Goal: Task Accomplishment & Management: Use online tool/utility

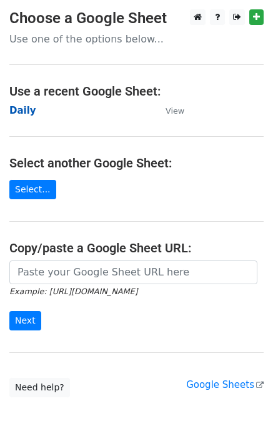
click at [26, 112] on strong "Daily" at bounding box center [22, 110] width 27 height 11
click at [25, 111] on strong "Daily" at bounding box center [22, 110] width 27 height 11
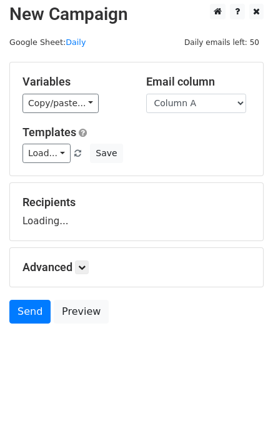
scroll to position [7, 0]
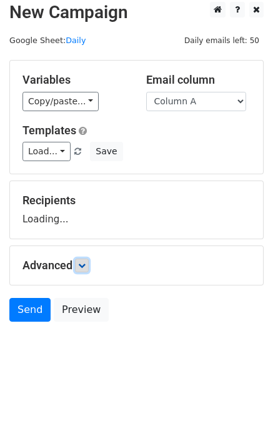
click at [84, 262] on icon at bounding box center [81, 265] width 7 height 7
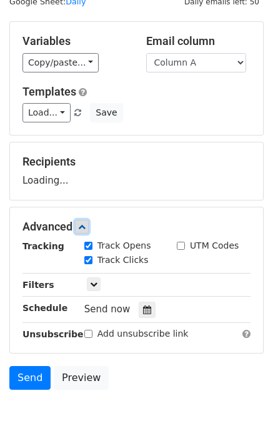
scroll to position [97, 0]
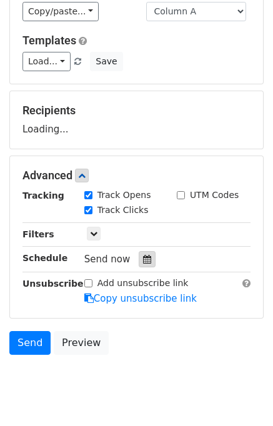
click at [143, 255] on icon at bounding box center [147, 259] width 8 height 9
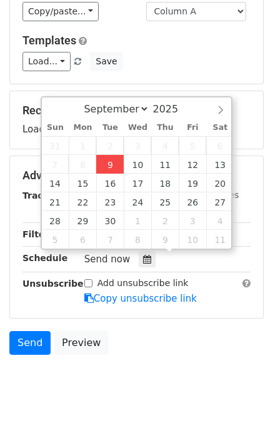
type input "2025-09-09 12:00"
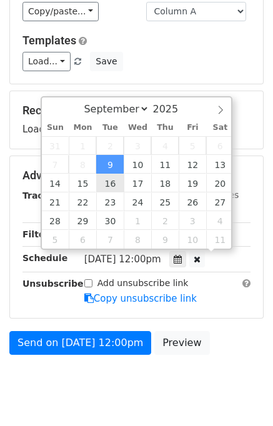
scroll to position [0, 0]
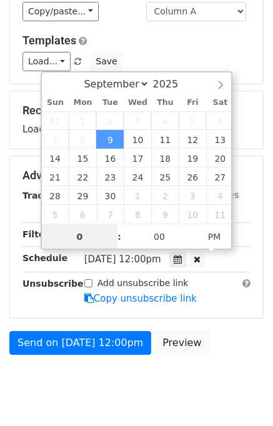
type input "01"
type input "2025-09-09 13:00"
click at [225, 335] on div "Send on Sep 9 at 12:00pm Preview" at bounding box center [136, 346] width 273 height 30
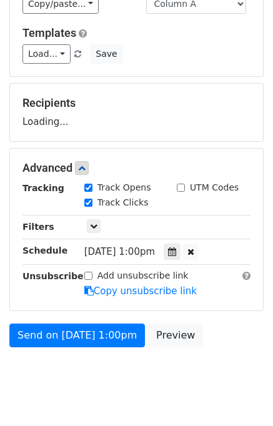
scroll to position [129, 0]
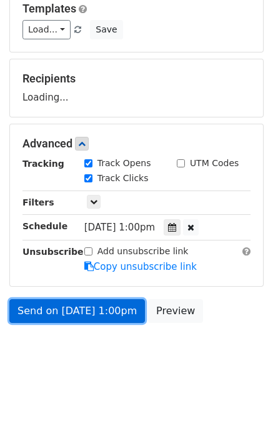
click at [97, 309] on link "Send on Sep 9 at 1:00pm" at bounding box center [77, 311] width 136 height 24
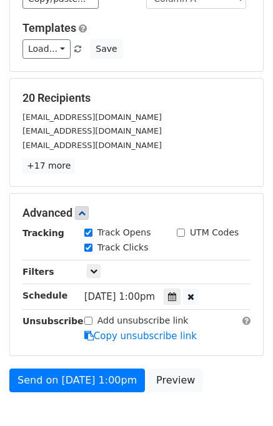
scroll to position [180, 0]
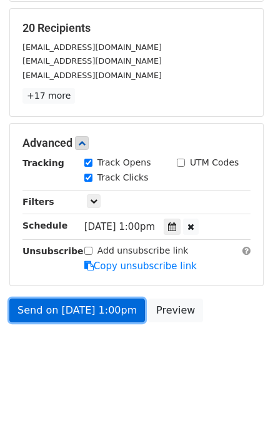
click at [47, 310] on link "Send on Sep 9 at 1:00pm" at bounding box center [77, 311] width 136 height 24
click at [47, 309] on link "Send on Sep 9 at 1:00pm" at bounding box center [77, 311] width 136 height 24
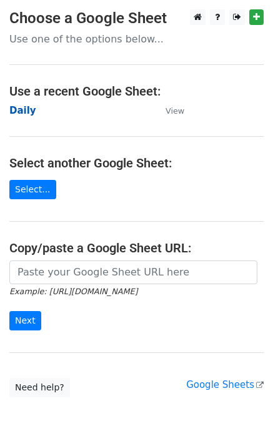
click at [27, 113] on strong "Daily" at bounding box center [22, 110] width 27 height 11
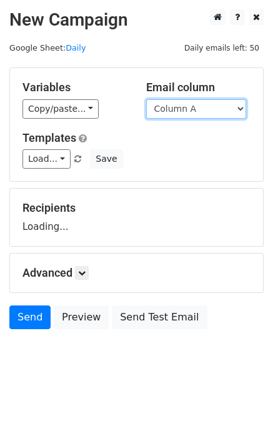
click at [193, 114] on select "Column A Column B Column C Column D Column E" at bounding box center [196, 108] width 100 height 19
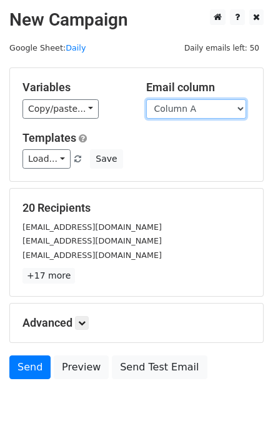
click at [197, 106] on select "Column A Column B Column C Column D Column E" at bounding box center [196, 108] width 100 height 19
select select "Column B"
click at [146, 99] on select "Column A Column B Column C Column D Column E" at bounding box center [196, 108] width 100 height 19
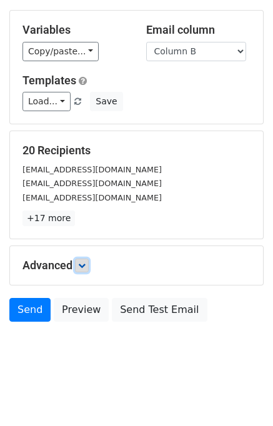
click at [83, 262] on icon at bounding box center [81, 265] width 7 height 7
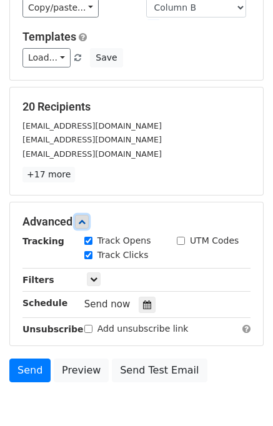
scroll to position [147, 0]
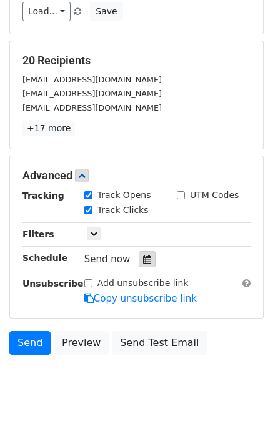
click at [143, 255] on icon at bounding box center [147, 259] width 8 height 9
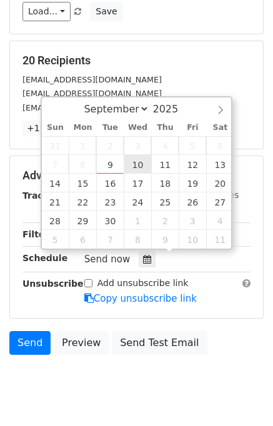
type input "2025-09-10 12:00"
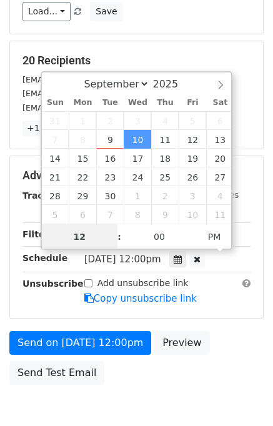
scroll to position [0, 0]
type input "02"
type input "2025-09-10 14:00"
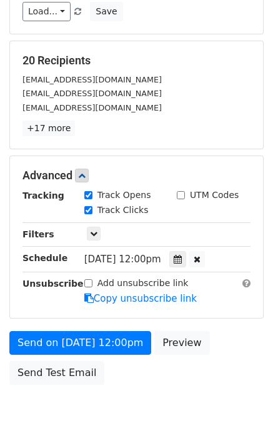
click at [249, 343] on div "Send on Sep 10 at 12:00pm Preview Send Test Email" at bounding box center [136, 361] width 273 height 60
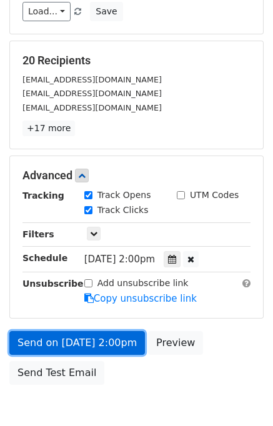
click at [96, 333] on link "Send on Sep 10 at 2:00pm" at bounding box center [77, 343] width 136 height 24
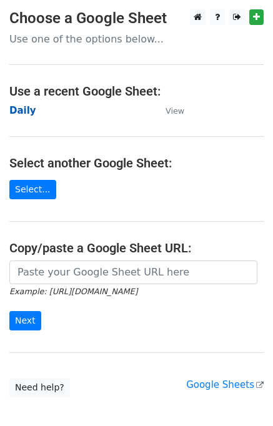
click at [27, 110] on strong "Daily" at bounding box center [22, 110] width 27 height 11
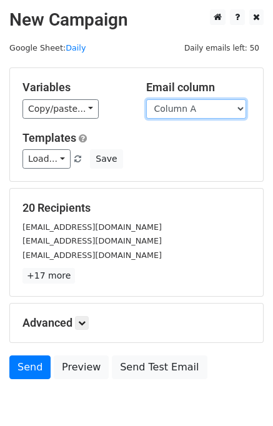
click at [197, 108] on select "Column A Column B Column C Column D Column E" at bounding box center [196, 108] width 100 height 19
select select "Column C"
click at [146, 99] on select "Column A Column B Column C Column D Column E" at bounding box center [196, 108] width 100 height 19
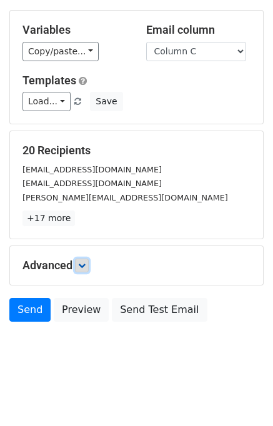
click at [89, 265] on link at bounding box center [82, 266] width 14 height 14
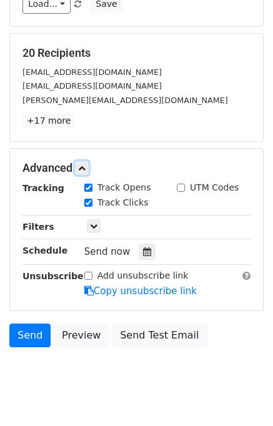
scroll to position [159, 0]
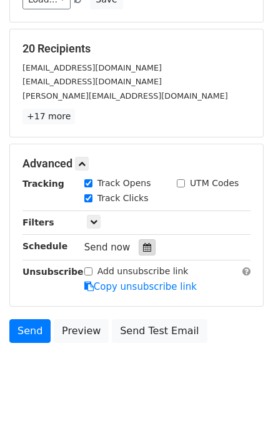
click at [143, 245] on icon at bounding box center [147, 247] width 8 height 9
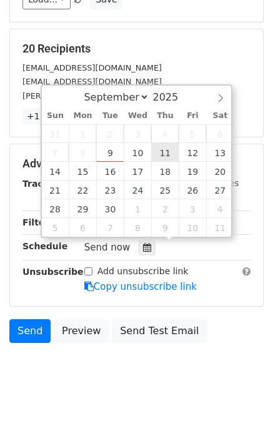
type input "2025-09-11 12:00"
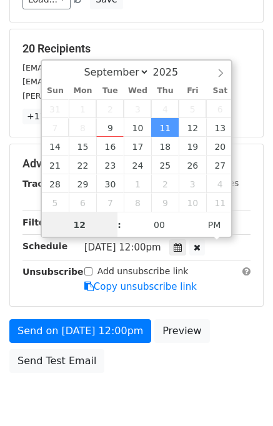
scroll to position [0, 0]
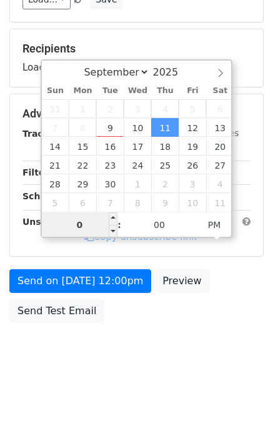
type input "03"
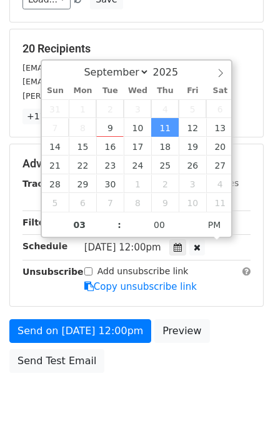
type input "2025-09-11 15:00"
click at [221, 323] on div "Send on Sep 11 at 12:00pm Preview Send Test Email" at bounding box center [136, 349] width 273 height 60
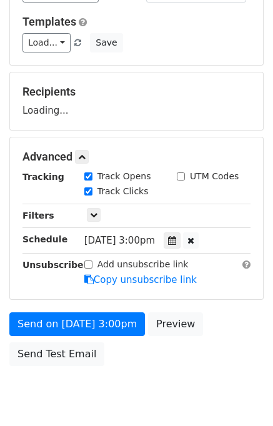
scroll to position [159, 0]
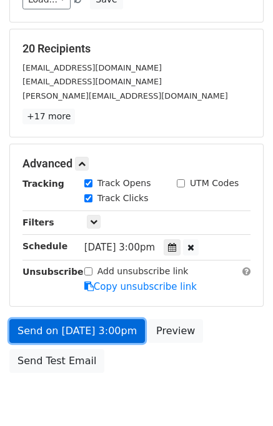
click at [80, 328] on link "Send on Sep 11 at 3:00pm" at bounding box center [77, 331] width 136 height 24
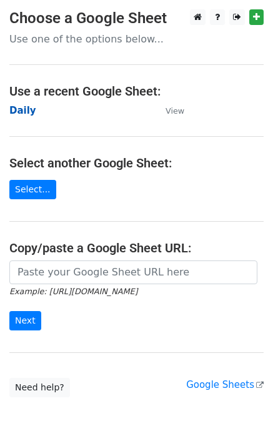
click at [14, 109] on strong "Daily" at bounding box center [22, 110] width 27 height 11
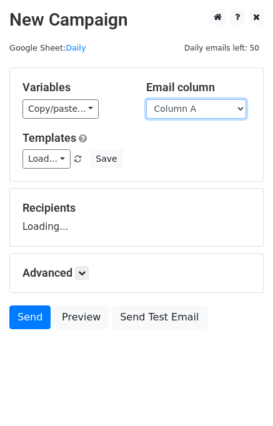
click at [179, 108] on select "Column A Column B Column C Column D Column E" at bounding box center [196, 108] width 100 height 19
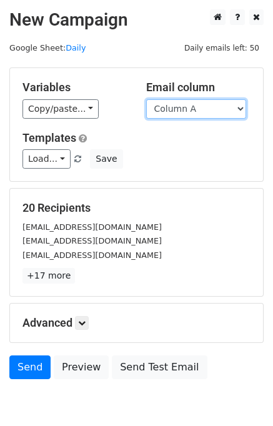
click at [187, 110] on select "Column A Column B Column C Column D Column E" at bounding box center [196, 108] width 100 height 19
select select "Column D"
click at [146, 99] on select "Column A Column B Column C Column D Column E" at bounding box center [196, 108] width 100 height 19
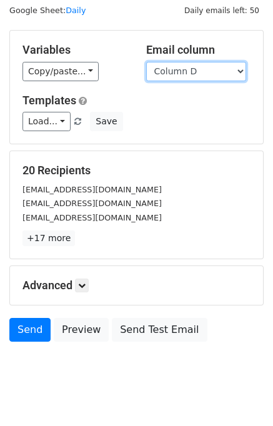
scroll to position [57, 0]
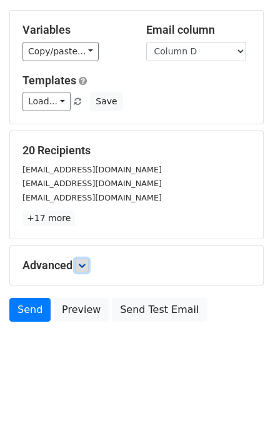
click at [86, 264] on icon at bounding box center [81, 265] width 7 height 7
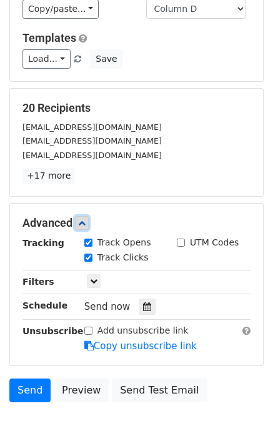
scroll to position [160, 0]
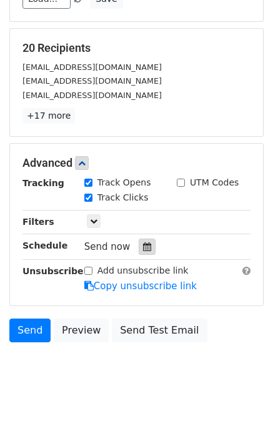
click at [144, 242] on div at bounding box center [147, 247] width 17 height 16
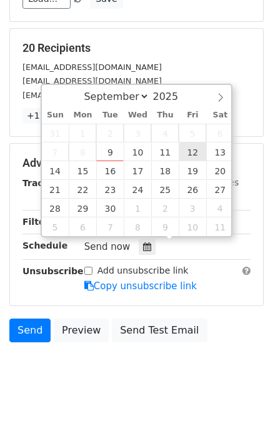
type input "2025-09-12 12:00"
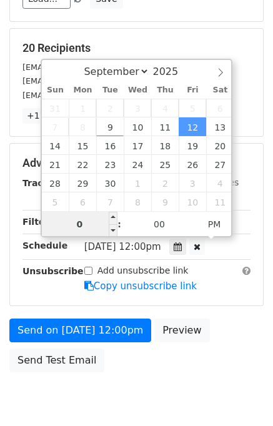
type input "04"
type input "2025-09-12 16:00"
click at [216, 328] on div "Send on Sep 12 at 12:00pm Preview Send Test Email" at bounding box center [136, 349] width 273 height 60
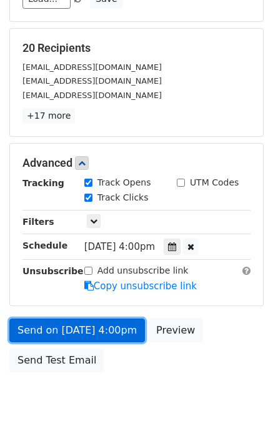
click at [107, 325] on link "Send on Sep 12 at 4:00pm" at bounding box center [77, 331] width 136 height 24
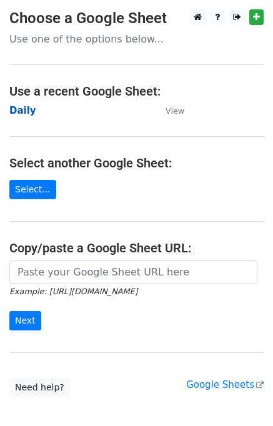
click at [19, 110] on strong "Daily" at bounding box center [22, 110] width 27 height 11
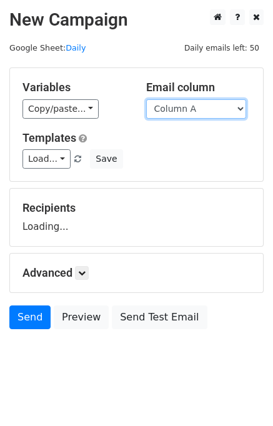
click at [199, 110] on select "Column A Column B Column C Column D Column E" at bounding box center [196, 108] width 100 height 19
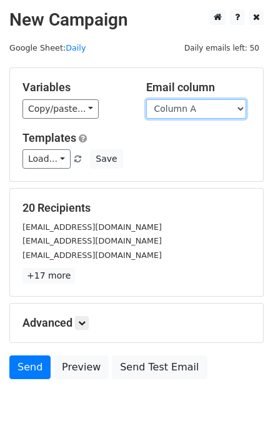
click at [205, 109] on select "Column A Column B Column C Column D Column E" at bounding box center [196, 108] width 100 height 19
select select "Column E"
click at [146, 99] on select "Column A Column B Column C Column D Column E" at bounding box center [196, 108] width 100 height 19
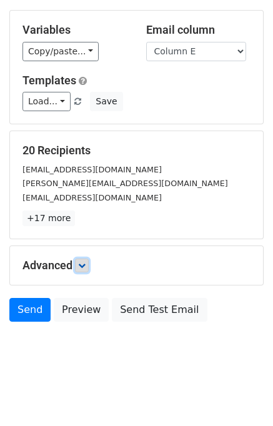
click at [86, 264] on icon at bounding box center [81, 265] width 7 height 7
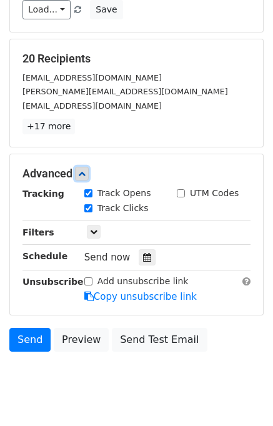
scroll to position [157, 0]
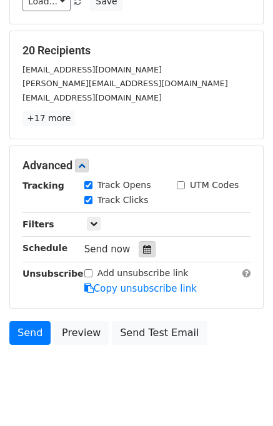
click at [143, 247] on icon at bounding box center [147, 249] width 8 height 9
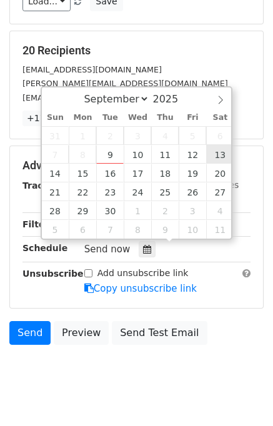
type input "[DATE] 12:00"
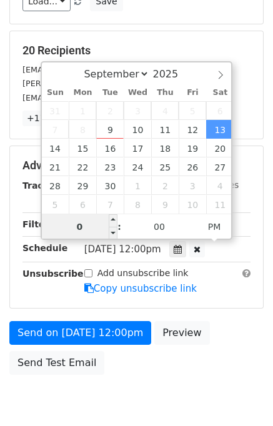
type input "05"
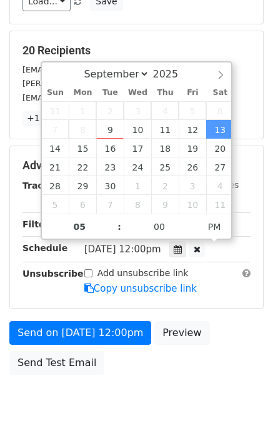
type input "[DATE] 17:00"
click at [212, 326] on div "Send on [DATE] 12:00pm Preview Send Test Email" at bounding box center [136, 351] width 273 height 60
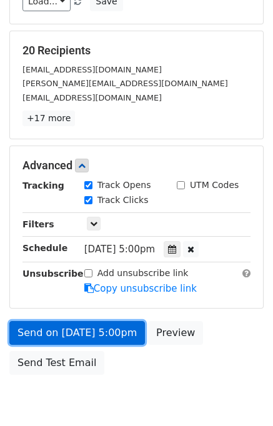
click at [68, 324] on link "Send on [DATE] 5:00pm" at bounding box center [77, 333] width 136 height 24
